Goal: Book appointment/travel/reservation

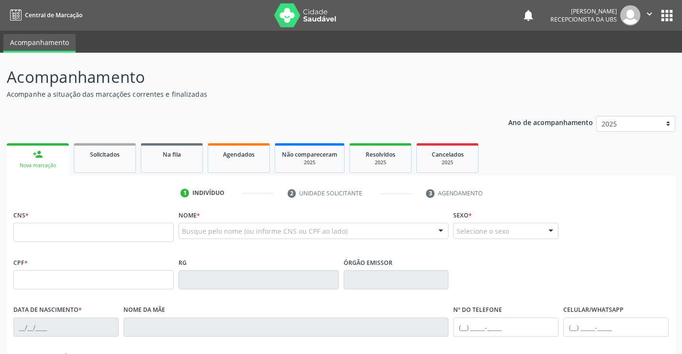
click at [50, 167] on div "Nova marcação" at bounding box center [37, 165] width 49 height 7
click at [36, 237] on input "text" at bounding box center [93, 232] width 160 height 19
type input "705 0040 8211 5159"
type input "052.977.564-64"
type input "26[DATE]"
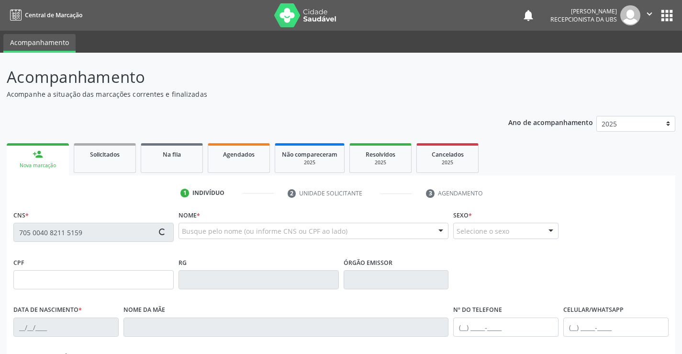
type input "[PERSON_NAME]"
type input "[PHONE_NUMBER]"
type input "54"
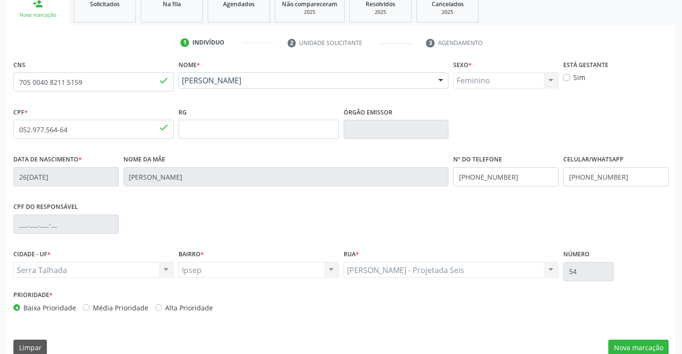
scroll to position [165, 0]
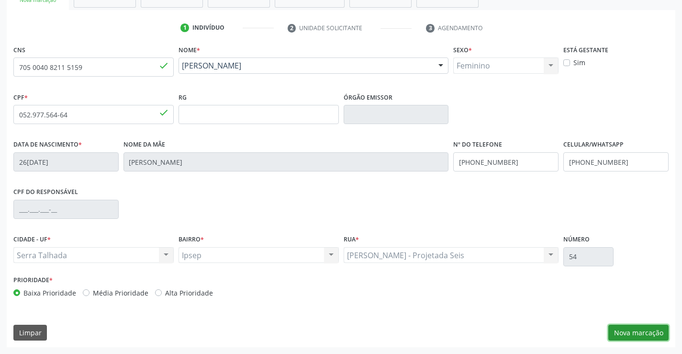
click at [645, 330] on button "Nova marcação" at bounding box center [639, 333] width 60 height 16
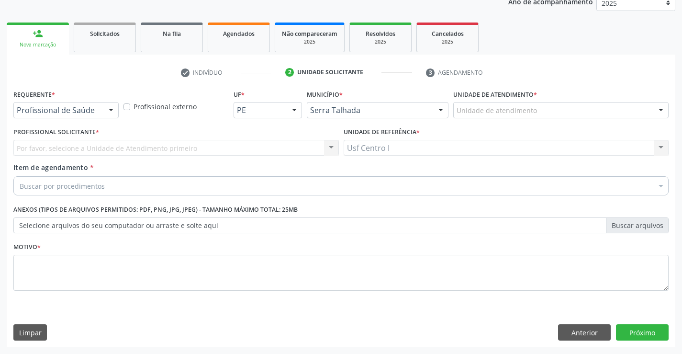
scroll to position [121, 0]
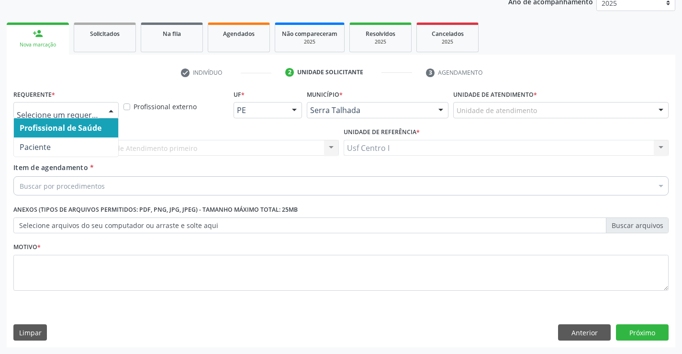
click at [108, 107] on div at bounding box center [111, 110] width 14 height 16
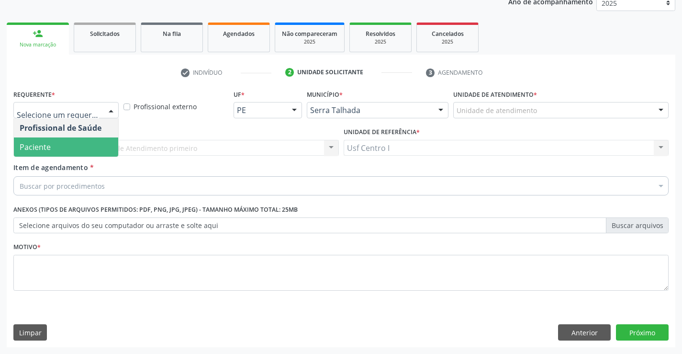
click at [51, 150] on span "Paciente" at bounding box center [66, 146] width 104 height 19
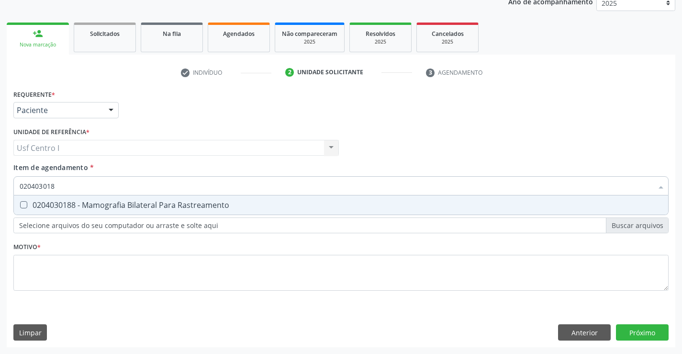
type input "0204030188"
click at [25, 203] on Rastreamento at bounding box center [23, 204] width 7 height 7
click at [20, 203] on Rastreamento "checkbox" at bounding box center [17, 205] width 6 height 6
checkbox Rastreamento "true"
click at [24, 262] on div "Requerente * Paciente Profissional de Saúde Paciente Nenhum resultado encontrad…" at bounding box center [340, 195] width 655 height 217
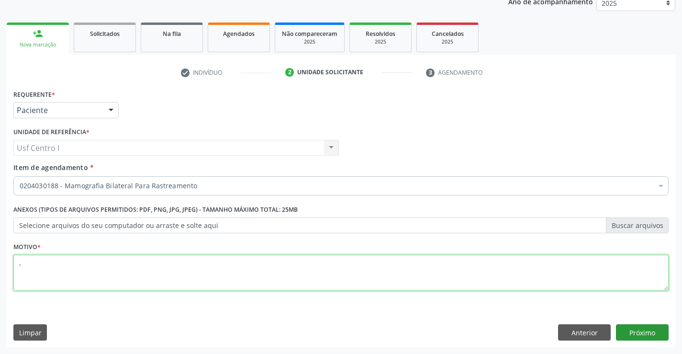
type textarea ","
click at [651, 334] on button "Próximo" at bounding box center [642, 332] width 53 height 16
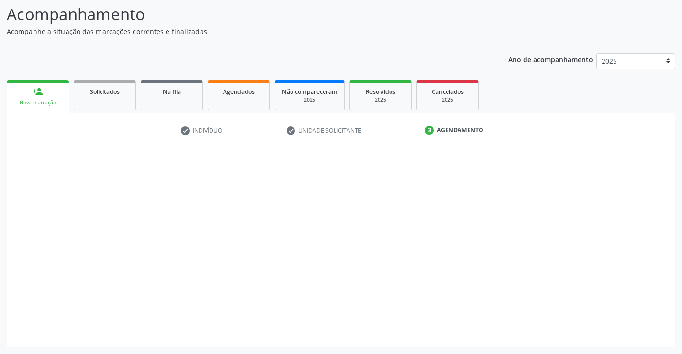
scroll to position [63, 0]
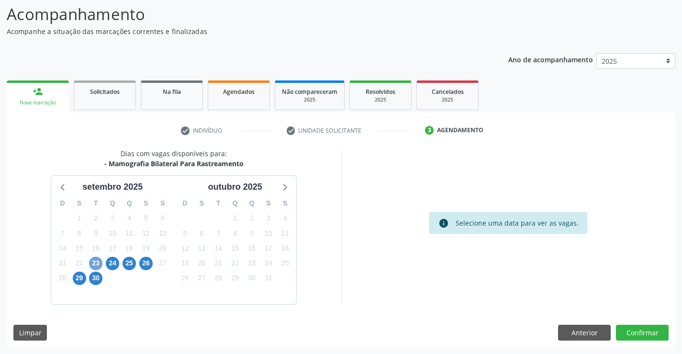
click at [98, 263] on span "23" at bounding box center [95, 263] width 13 height 13
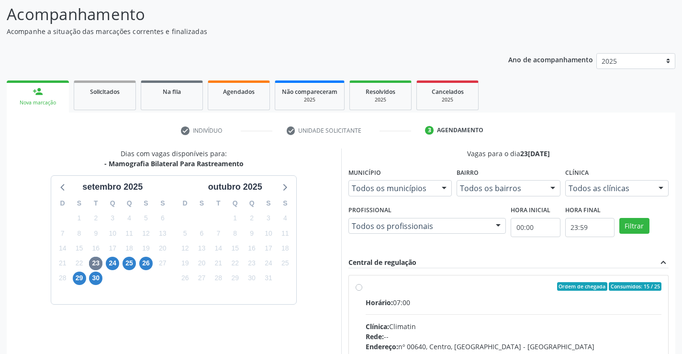
click at [366, 288] on label "Ordem de chegada Consumidos: 15 / 25 Horário: 07:00 Clínica: Climatin Rede: -- …" at bounding box center [514, 355] width 296 height 147
click at [361, 288] on input "Ordem de chegada Consumidos: 15 / 25 Horário: 07:00 Clínica: Climatin Rede: -- …" at bounding box center [359, 286] width 7 height 9
radio input "true"
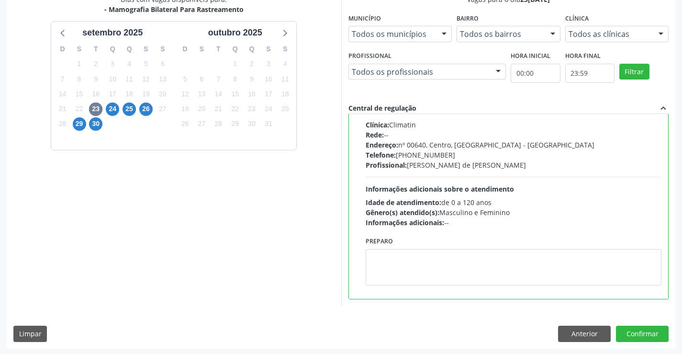
scroll to position [218, 0]
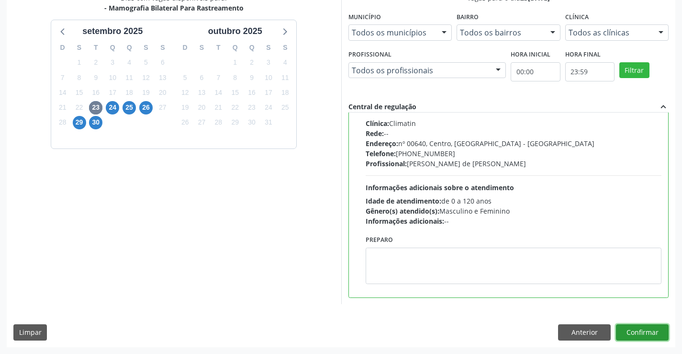
click at [652, 334] on button "Confirmar" at bounding box center [642, 332] width 53 height 16
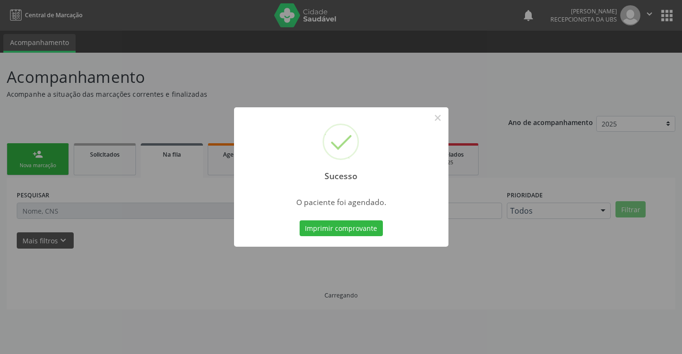
scroll to position [0, 0]
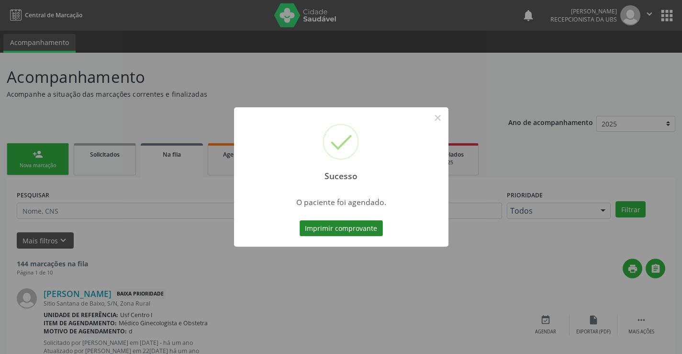
click at [362, 229] on button "Imprimir comprovante" at bounding box center [341, 228] width 83 height 16
